Goal: Navigation & Orientation: Understand site structure

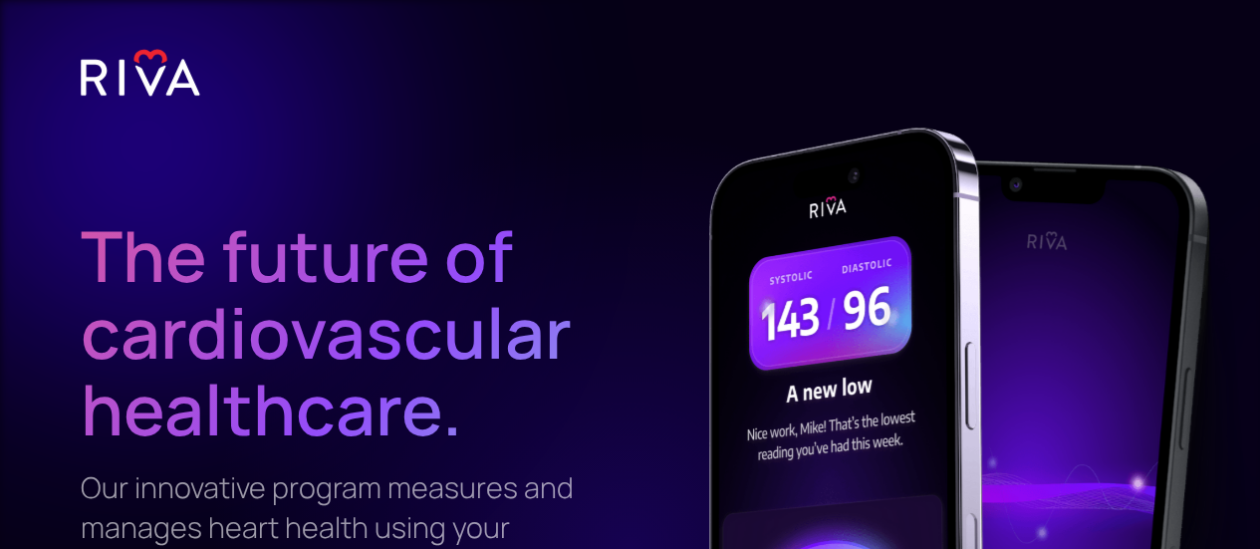
click at [117, 79] on img at bounding box center [140, 73] width 119 height 50
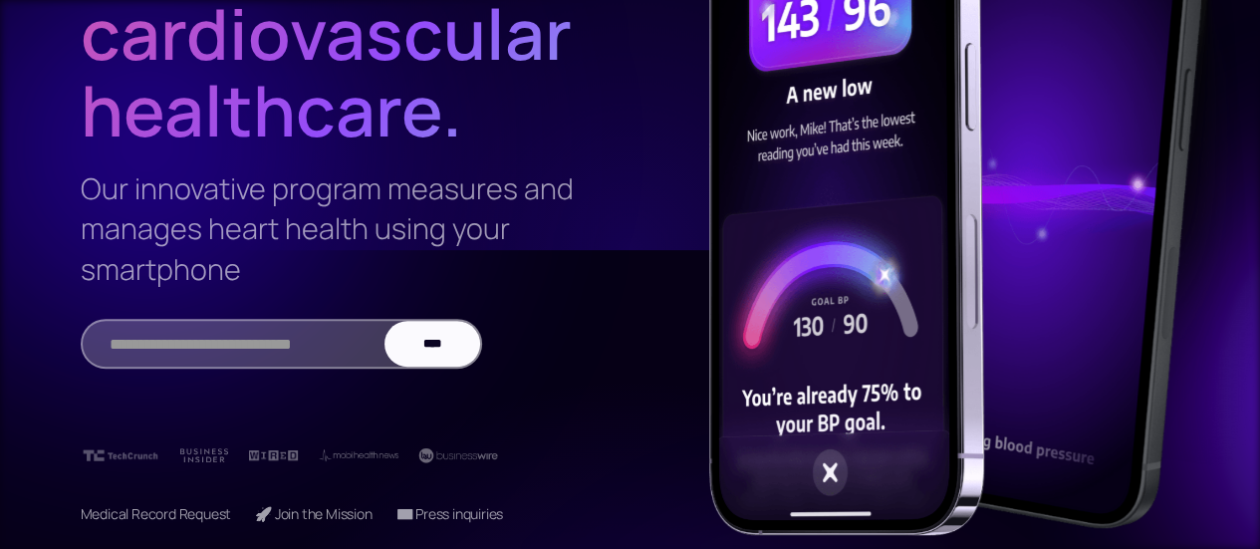
scroll to position [461, 0]
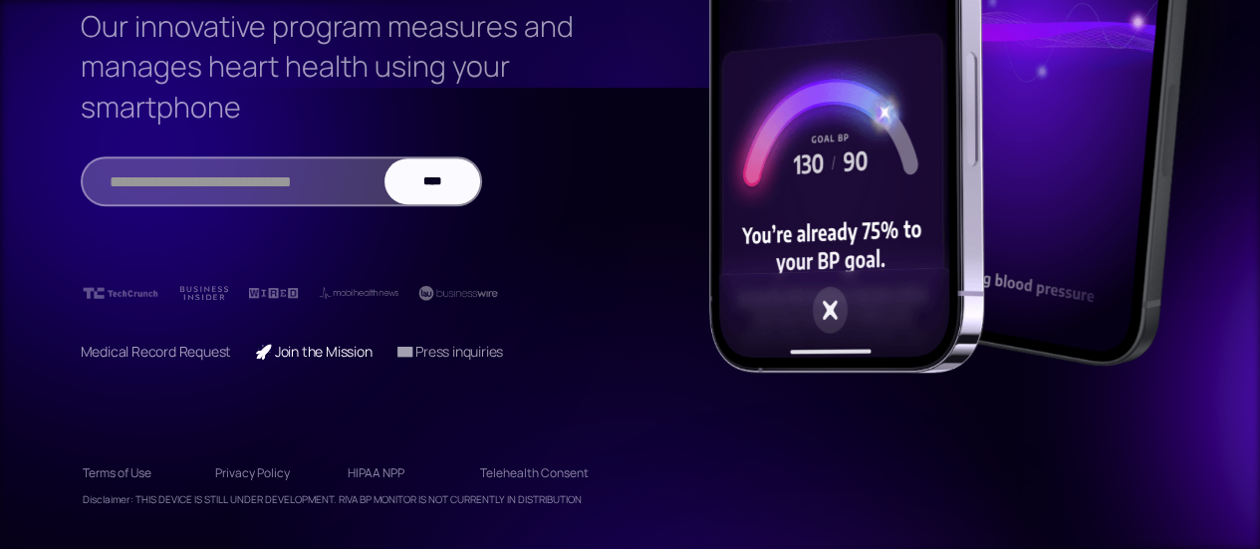
click at [354, 349] on link "🚀 Join the Mission" at bounding box center [313, 351] width 117 height 19
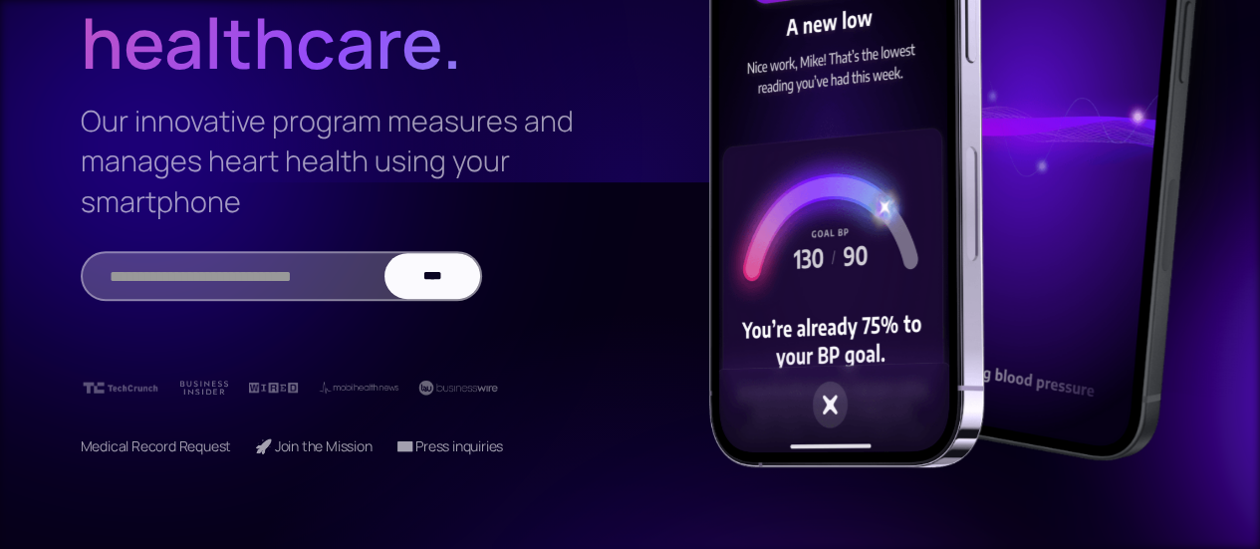
scroll to position [262, 0]
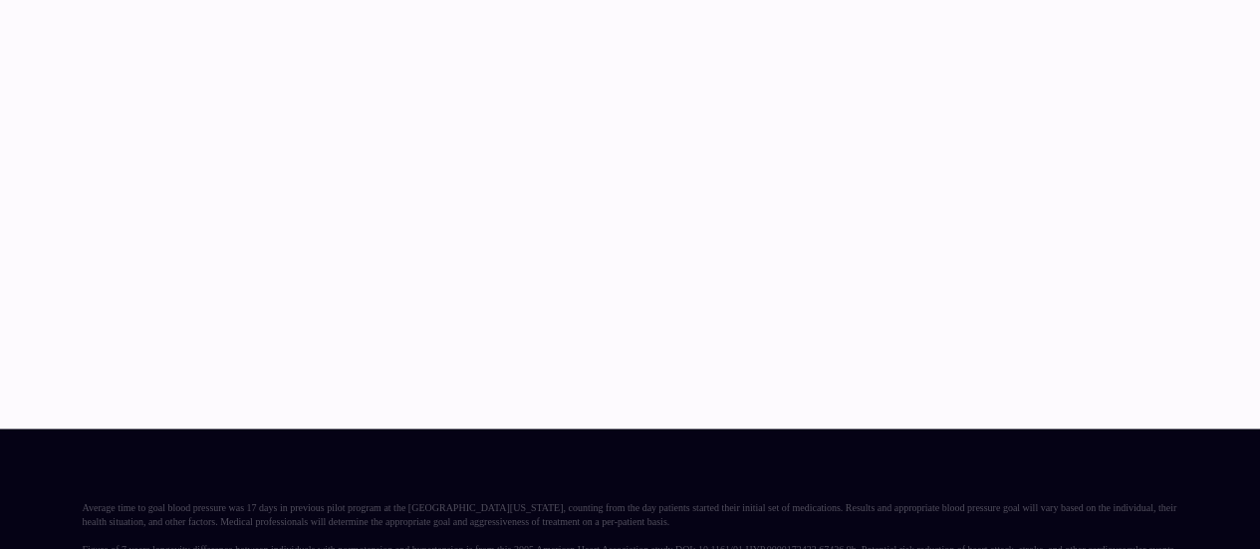
scroll to position [5, 0]
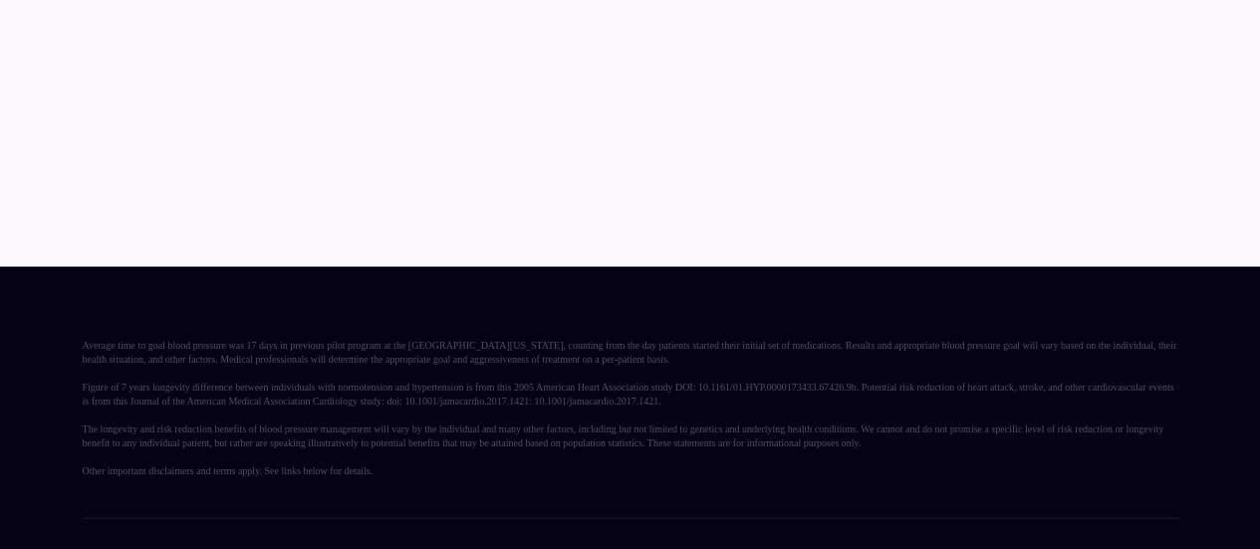
scroll to position [5668, 0]
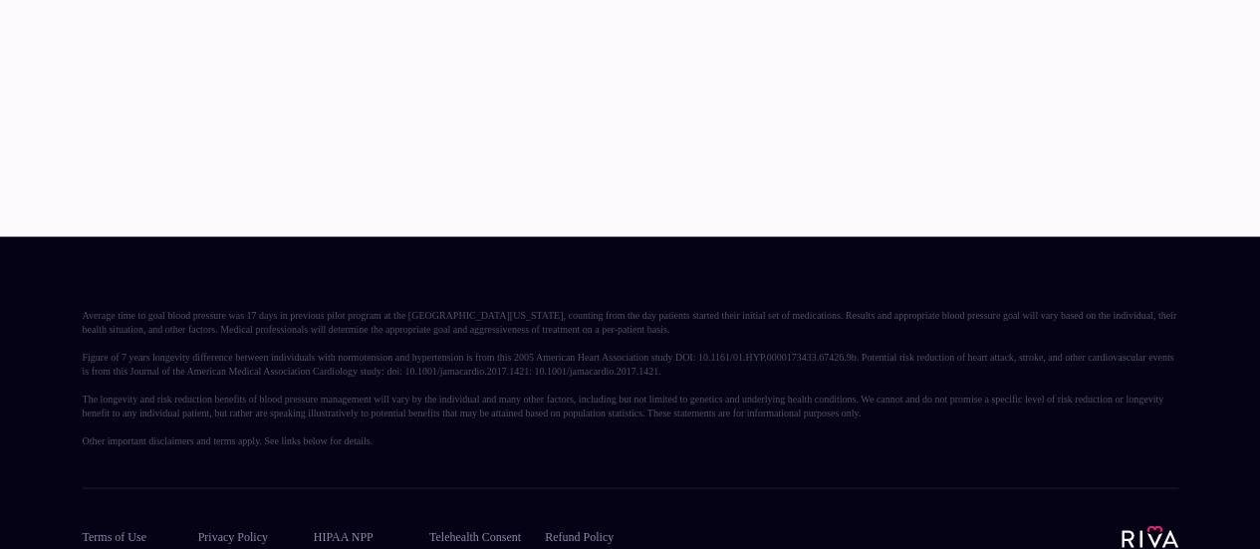
click at [1165, 526] on img at bounding box center [1149, 537] width 57 height 23
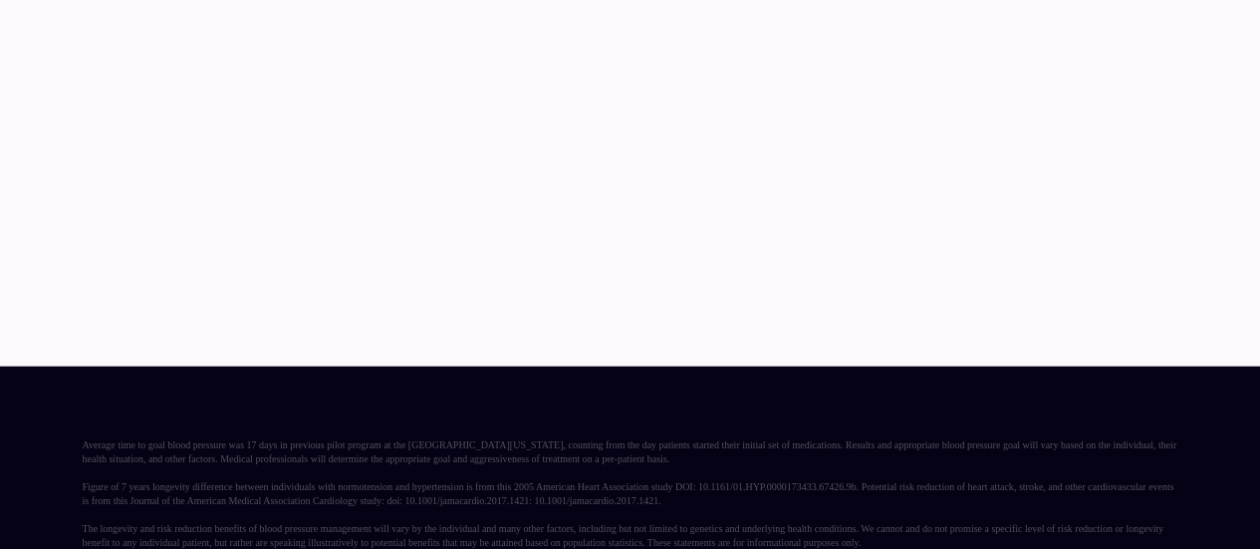
scroll to position [5997, 0]
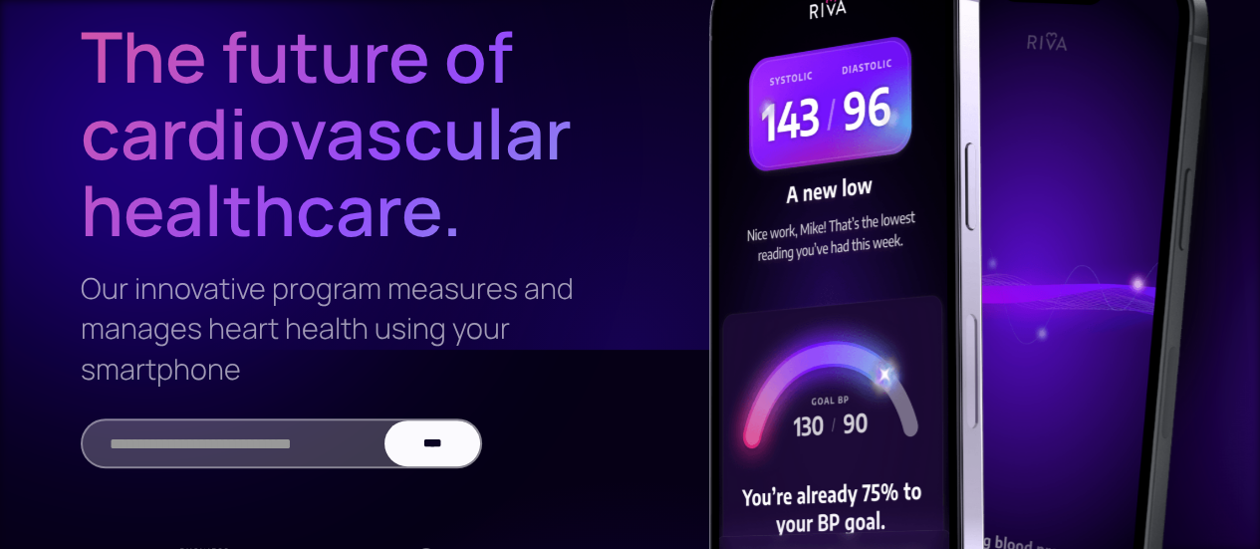
scroll to position [461, 0]
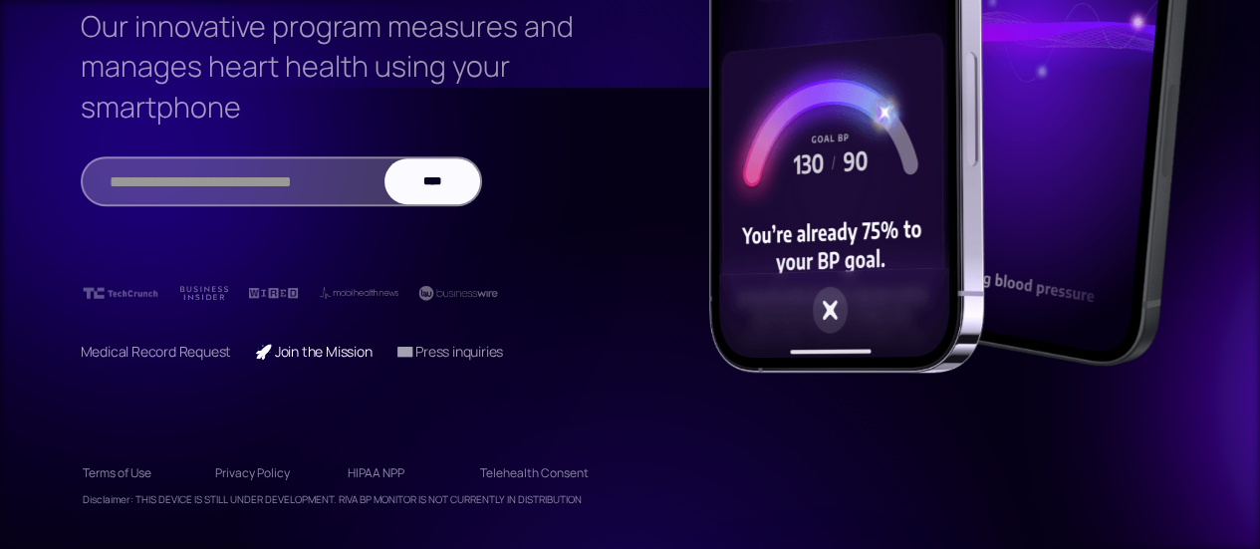
click at [320, 352] on link "🚀 Join the Mission" at bounding box center [313, 351] width 117 height 19
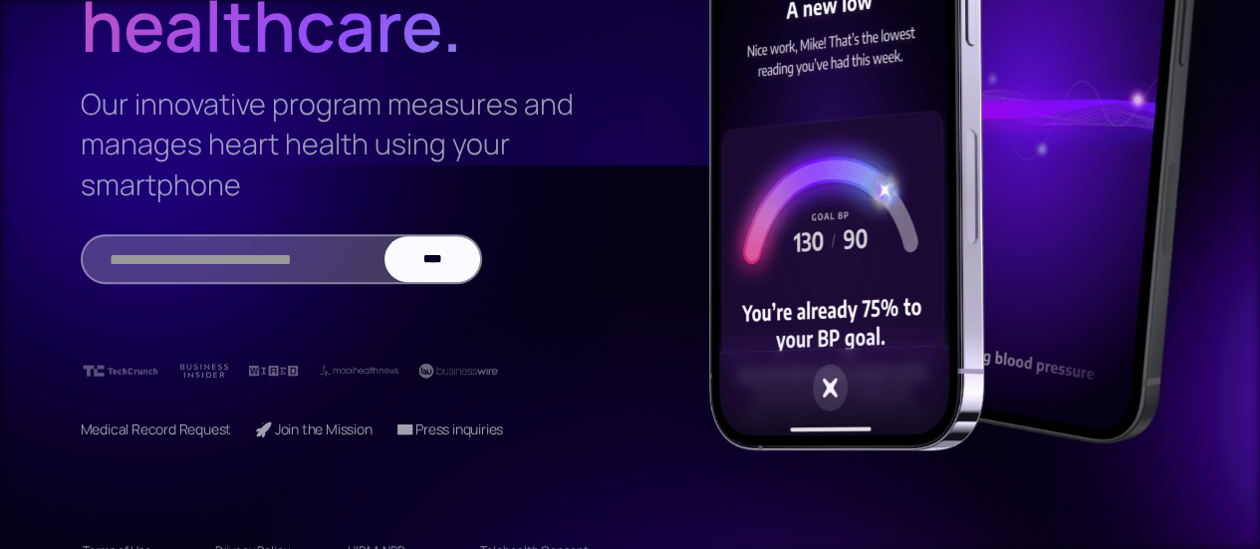
scroll to position [63, 0]
